Goal: Task Accomplishment & Management: Complete application form

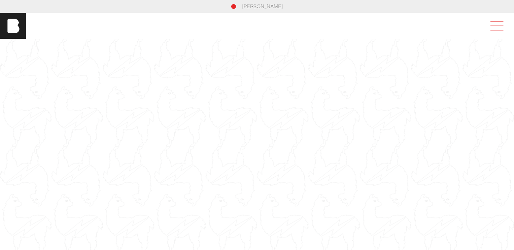
click at [496, 28] on span at bounding box center [495, 26] width 19 height 15
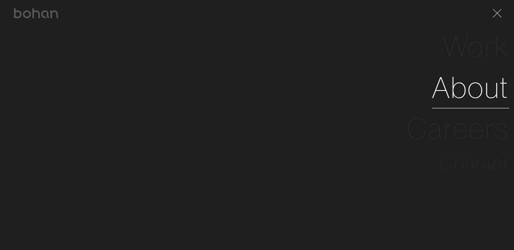
scroll to position [4, 0]
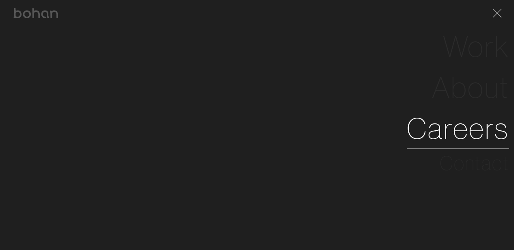
click at [447, 134] on link "Careers" at bounding box center [458, 128] width 102 height 41
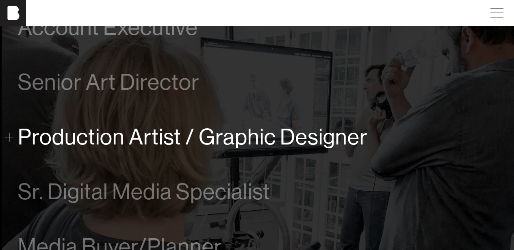
scroll to position [427, 0]
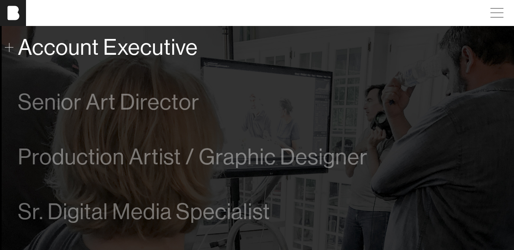
click at [92, 47] on span "Account Executive" at bounding box center [108, 47] width 180 height 25
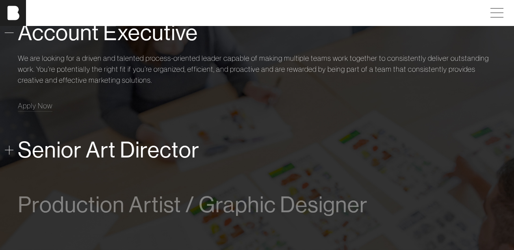
click at [110, 152] on span "Senior Art Director" at bounding box center [109, 150] width 182 height 25
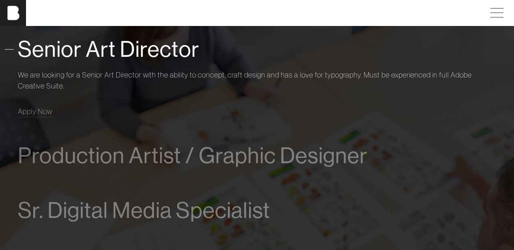
scroll to position [526, 0]
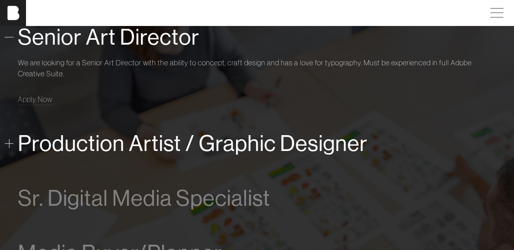
click at [220, 145] on span "Production Artist / Graphic Designer" at bounding box center [193, 143] width 350 height 25
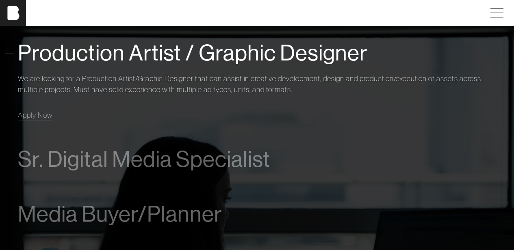
click at [197, 52] on span "Production Artist / Graphic Designer" at bounding box center [193, 53] width 350 height 25
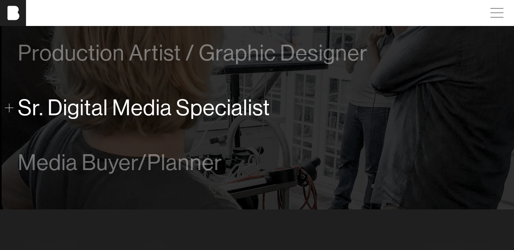
click at [147, 108] on span "Sr. Digital Media Specialist" at bounding box center [144, 107] width 252 height 25
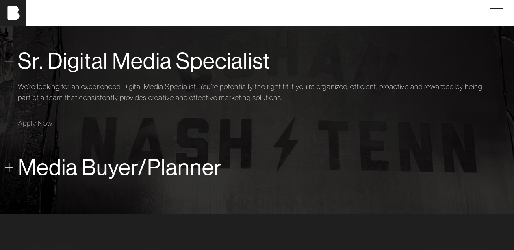
click at [109, 156] on span "Media Buyer/Planner" at bounding box center [120, 167] width 204 height 25
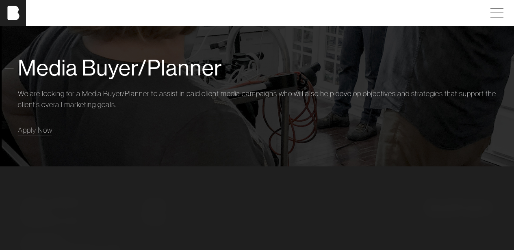
scroll to position [662, 0]
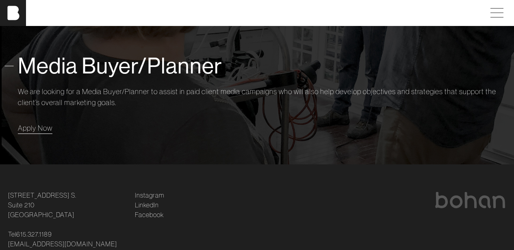
click at [38, 129] on span "Apply Now" at bounding box center [35, 127] width 35 height 9
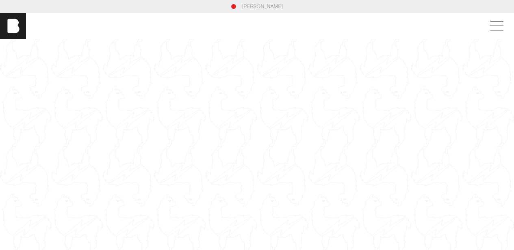
scroll to position [4, 0]
